Goal: Task Accomplishment & Management: Use online tool/utility

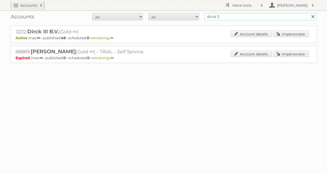
click at [227, 16] on input "dirck 3" at bounding box center [261, 17] width 113 height 8
type input "zeeman"
click at [309, 13] on input "Search" at bounding box center [313, 17] width 8 height 8
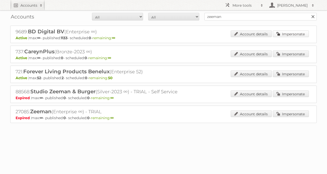
click at [288, 31] on link "Impersonate" at bounding box center [291, 33] width 36 height 7
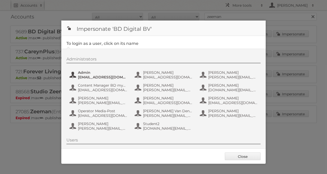
click at [110, 78] on span "admin@agilys.com" at bounding box center [103, 77] width 50 height 5
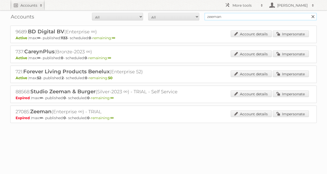
click at [217, 18] on input "zeeman" at bounding box center [261, 17] width 113 height 8
type input "wibra"
click at [309, 13] on input "Search" at bounding box center [313, 17] width 8 height 8
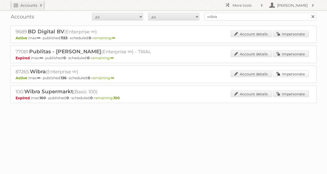
click at [276, 75] on link "Impersonate" at bounding box center [291, 73] width 36 height 7
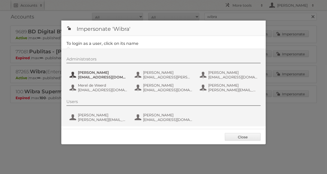
click at [95, 75] on span "[EMAIL_ADDRESS][DOMAIN_NAME]" at bounding box center [103, 77] width 50 height 5
